Goal: Find specific page/section: Find specific page/section

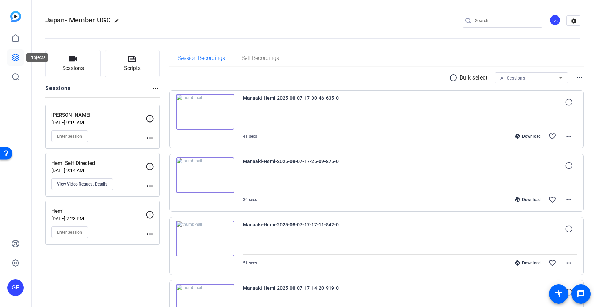
click at [15, 56] on icon at bounding box center [15, 57] width 8 height 8
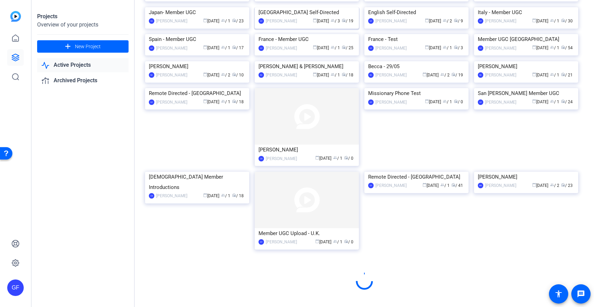
scroll to position [295, 0]
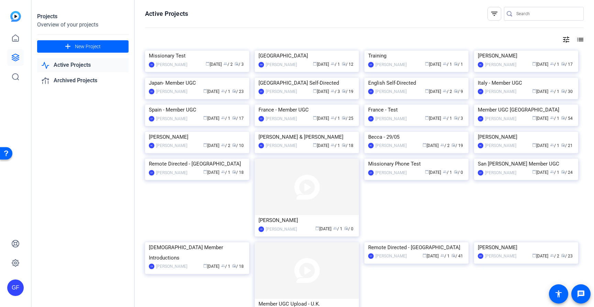
click at [533, 13] on input "Search" at bounding box center [547, 14] width 62 height 8
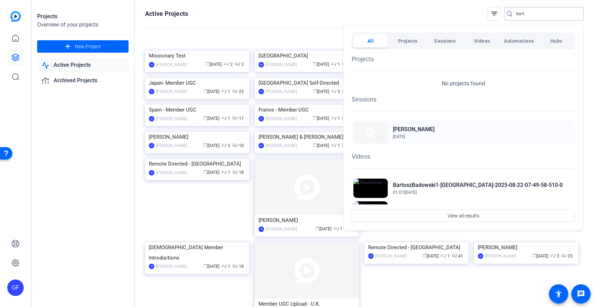
type input "bart"
click at [439, 128] on div "Bartosz Aug 21, 2025" at bounding box center [463, 132] width 223 height 25
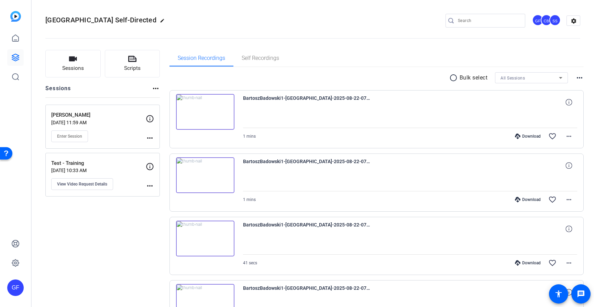
click at [122, 111] on div "[PERSON_NAME] [DATE] 11:59 AM Enter Session more_horiz" at bounding box center [102, 127] width 114 height 44
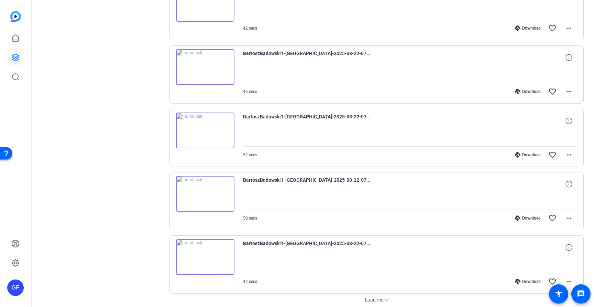
scroll to position [457, 0]
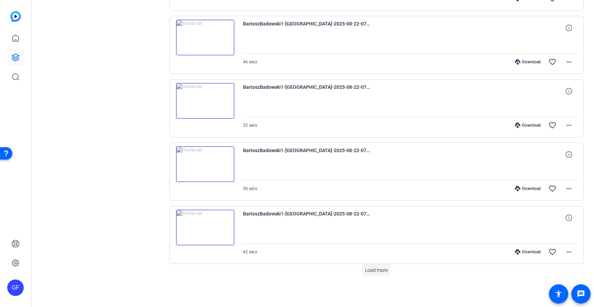
click at [364, 267] on span at bounding box center [376, 270] width 28 height 17
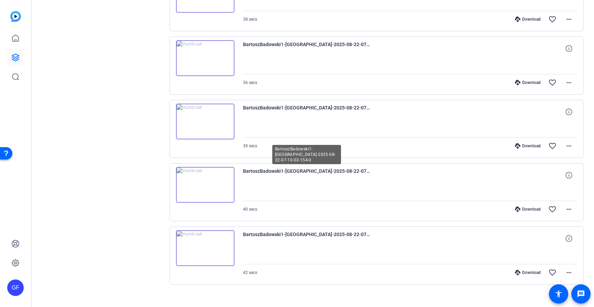
scroll to position [950, 0]
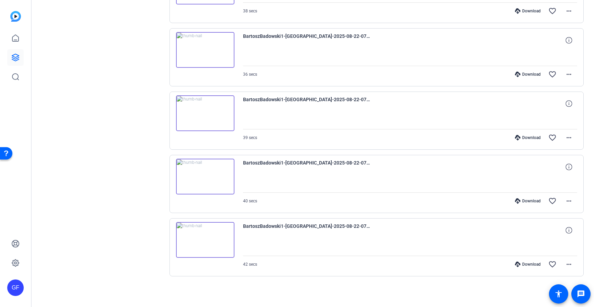
click at [203, 240] on img at bounding box center [205, 240] width 58 height 36
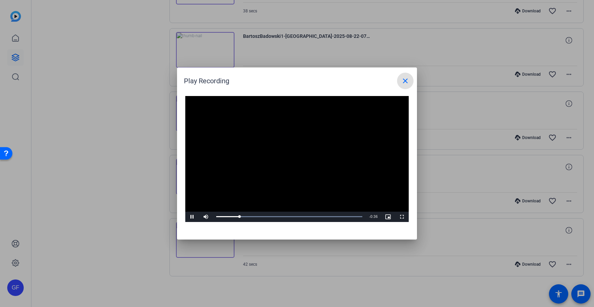
click at [404, 80] on mat-icon "close" at bounding box center [405, 81] width 8 height 8
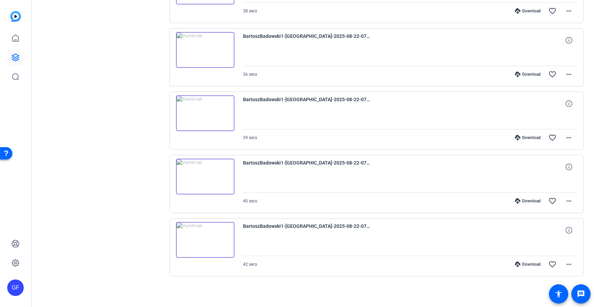
click at [208, 176] on img at bounding box center [205, 176] width 58 height 36
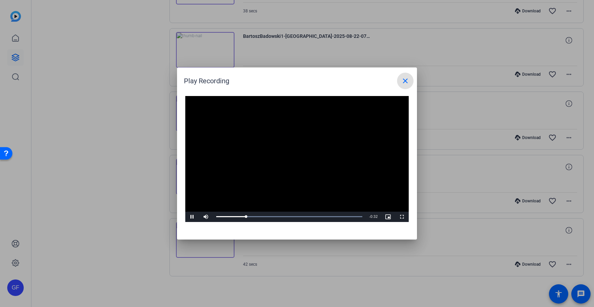
click at [407, 82] on mat-icon "close" at bounding box center [405, 81] width 8 height 8
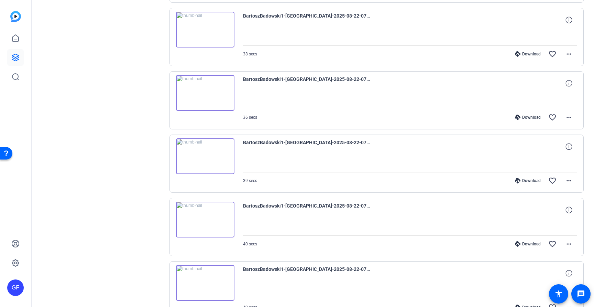
scroll to position [903, 0]
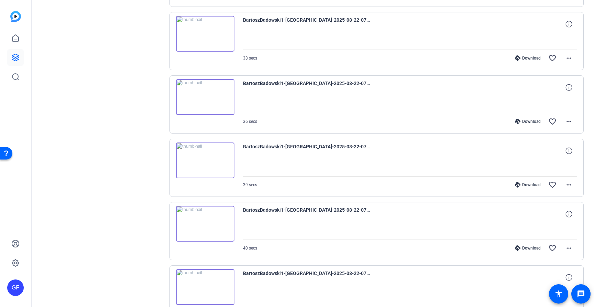
click at [207, 160] on img at bounding box center [205, 160] width 58 height 36
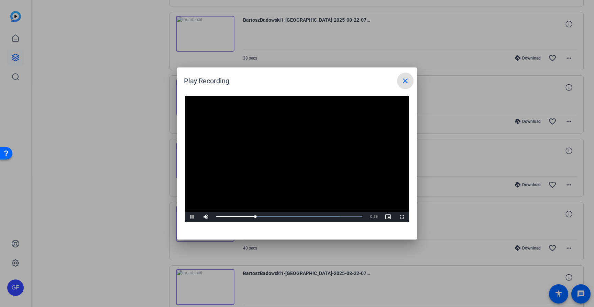
click at [404, 79] on mat-icon "close" at bounding box center [405, 81] width 8 height 8
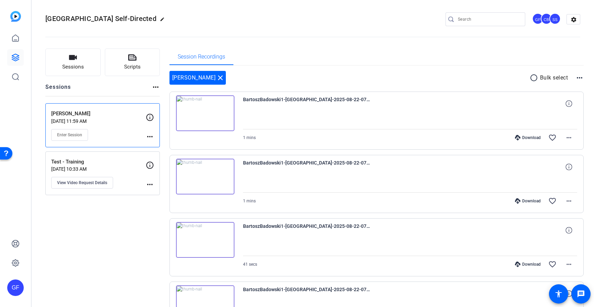
scroll to position [0, 0]
